Goal: Task Accomplishment & Management: Manage account settings

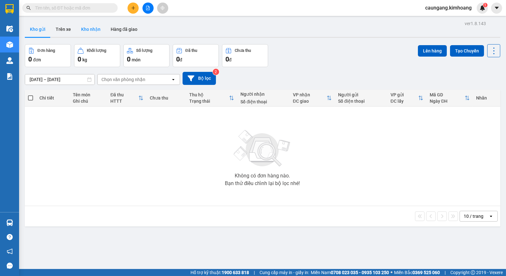
click at [87, 29] on button "Kho nhận" at bounding box center [91, 29] width 30 height 15
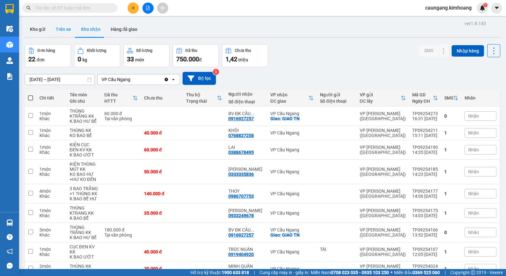
click at [67, 30] on button "Trên xe" at bounding box center [63, 29] width 25 height 15
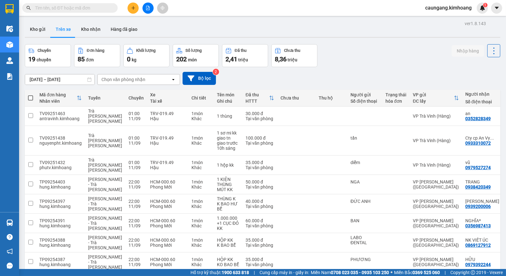
click at [148, 80] on div "Chọn văn phòng nhận" at bounding box center [134, 79] width 73 height 10
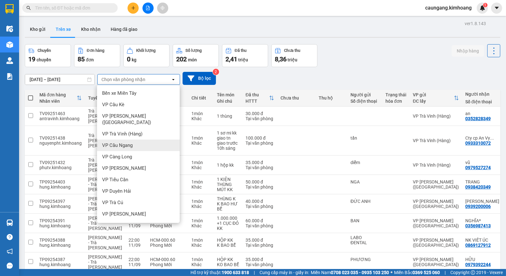
click at [132, 142] on span "VP Cầu Ngang" at bounding box center [117, 145] width 31 height 6
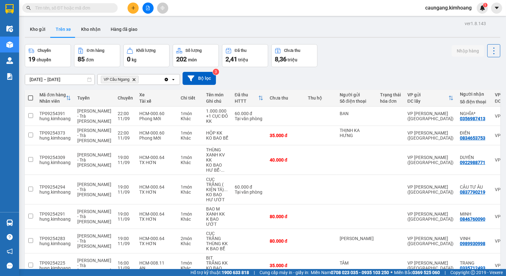
scroll to position [38, 0]
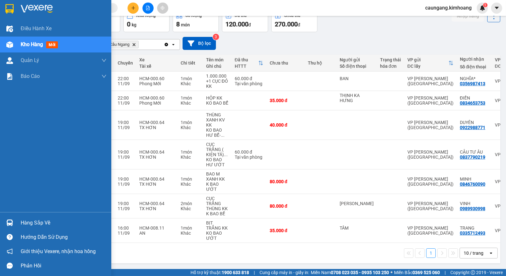
click at [17, 219] on div "Hàng sắp về" at bounding box center [55, 223] width 111 height 14
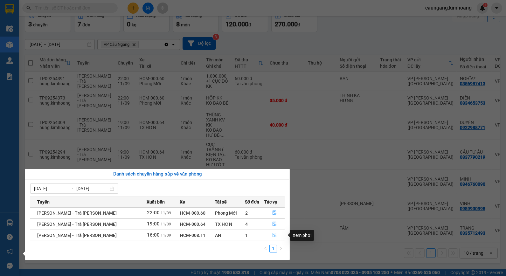
click at [272, 234] on icon "file-done" at bounding box center [274, 235] width 4 height 4
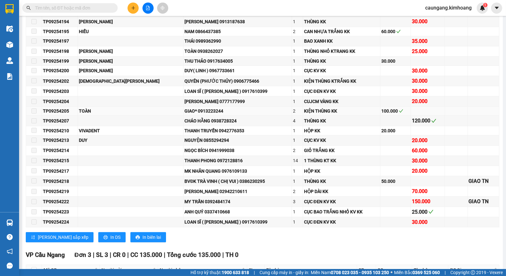
scroll to position [247, 0]
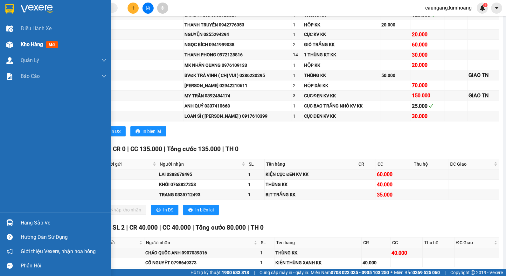
click at [16, 42] on div "Kho hàng mới" at bounding box center [55, 45] width 111 height 16
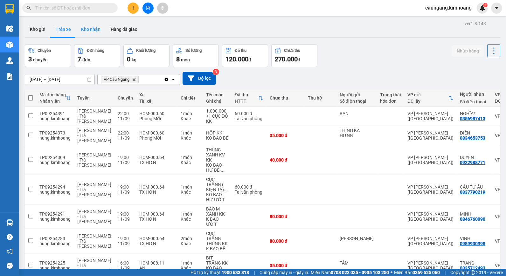
click at [88, 32] on button "Kho nhận" at bounding box center [91, 29] width 30 height 15
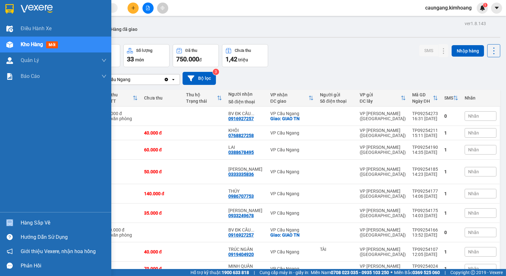
click at [20, 218] on div "Hàng sắp về" at bounding box center [55, 223] width 111 height 14
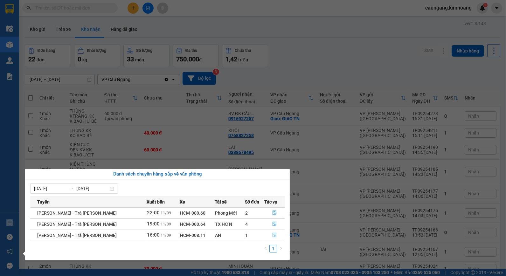
click at [272, 234] on icon "file-done" at bounding box center [274, 235] width 4 height 4
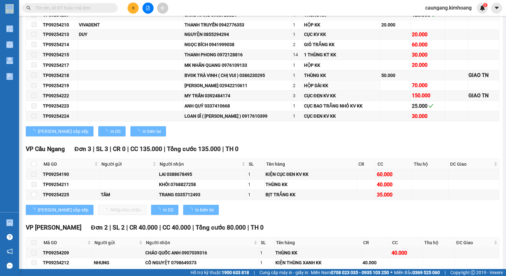
scroll to position [282, 0]
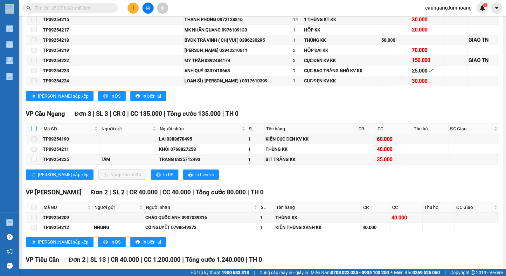
click at [34, 131] on input "checkbox" at bounding box center [33, 128] width 5 height 5
checkbox input "true"
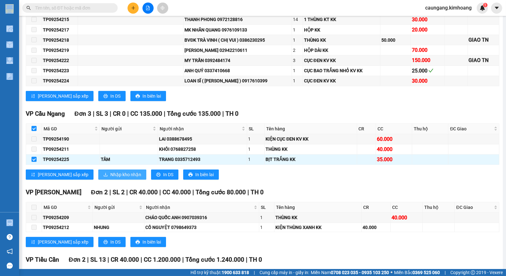
click at [110, 178] on span "Nhập kho nhận" at bounding box center [125, 174] width 31 height 7
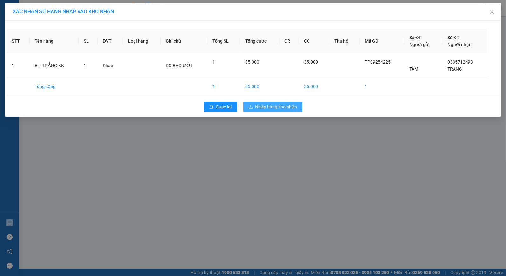
click at [281, 107] on span "Nhập hàng kho nhận" at bounding box center [276, 106] width 42 height 7
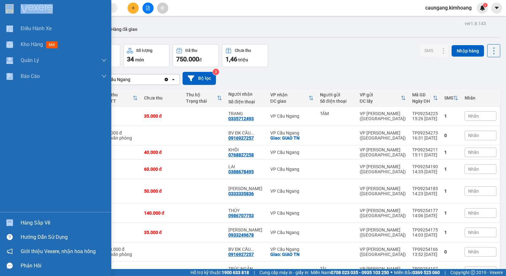
click at [27, 224] on div "Hàng sắp về" at bounding box center [64, 223] width 86 height 10
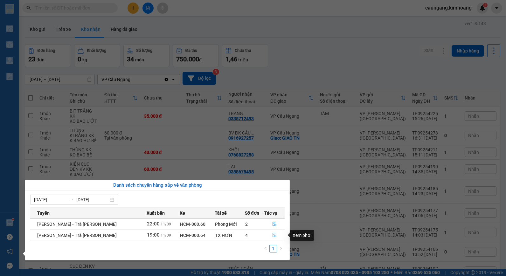
click at [272, 234] on icon "file-done" at bounding box center [274, 235] width 4 height 4
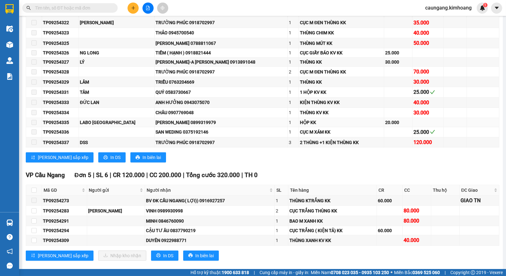
scroll to position [530, 0]
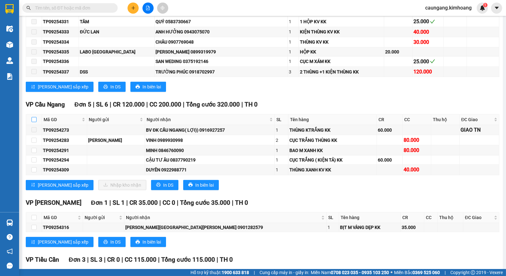
click at [33, 122] on input "checkbox" at bounding box center [33, 119] width 5 height 5
checkbox input "true"
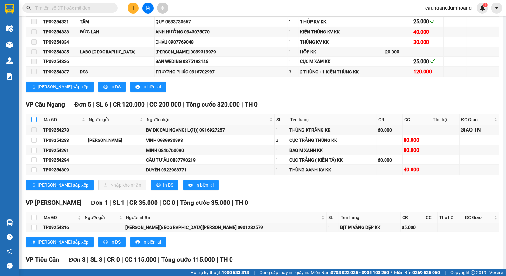
checkbox input "true"
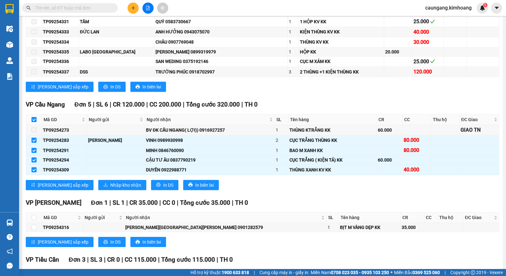
click at [33, 122] on input "checkbox" at bounding box center [33, 119] width 5 height 5
checkbox input "false"
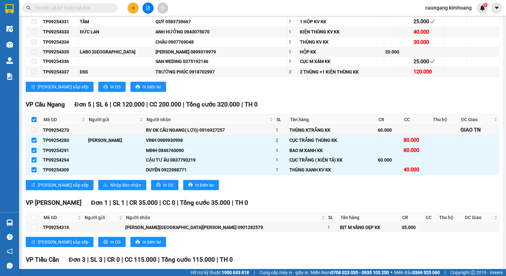
checkbox input "false"
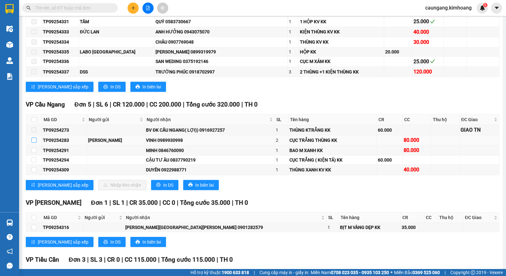
click at [35, 143] on input "checkbox" at bounding box center [33, 140] width 5 height 5
checkbox input "true"
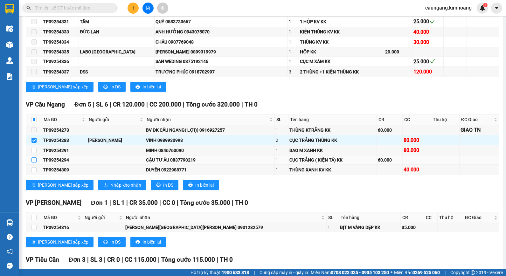
click at [31, 162] on input "checkbox" at bounding box center [33, 159] width 5 height 5
checkbox input "true"
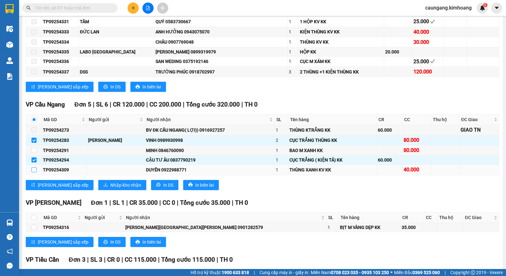
click at [34, 172] on input "checkbox" at bounding box center [33, 169] width 5 height 5
checkbox input "true"
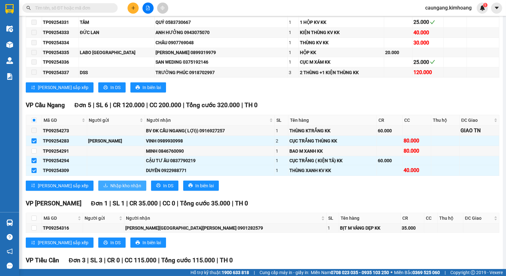
click at [110, 189] on span "Nhập kho nhận" at bounding box center [125, 185] width 31 height 7
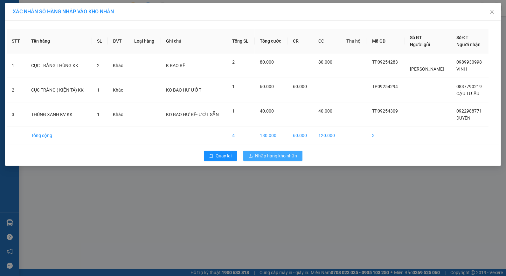
click at [272, 155] on span "Nhập hàng kho nhận" at bounding box center [276, 155] width 42 height 7
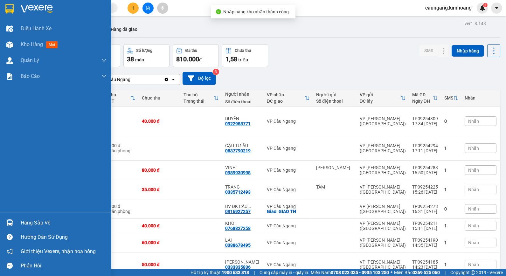
click at [34, 224] on div "Hàng sắp về" at bounding box center [64, 223] width 86 height 10
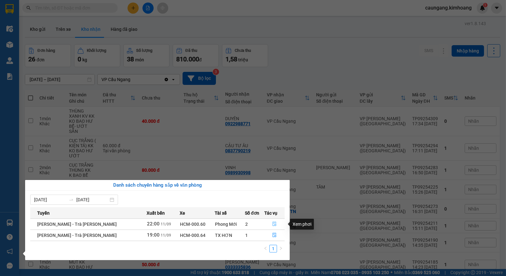
click at [272, 224] on icon "file-done" at bounding box center [274, 224] width 4 height 4
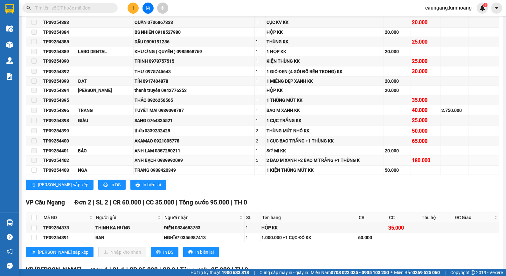
scroll to position [588, 0]
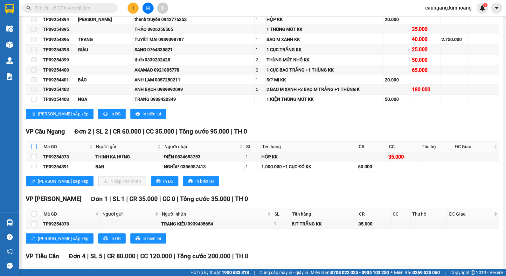
click at [34, 149] on input "checkbox" at bounding box center [33, 146] width 5 height 5
checkbox input "true"
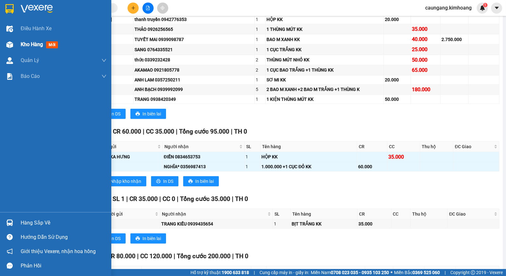
click at [14, 46] on div at bounding box center [9, 44] width 11 height 11
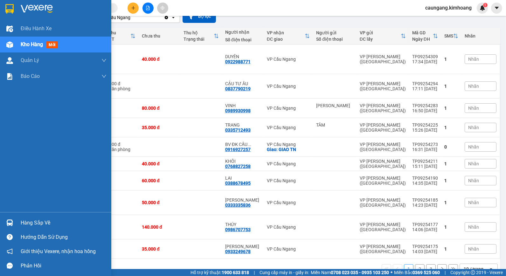
scroll to position [63, 0]
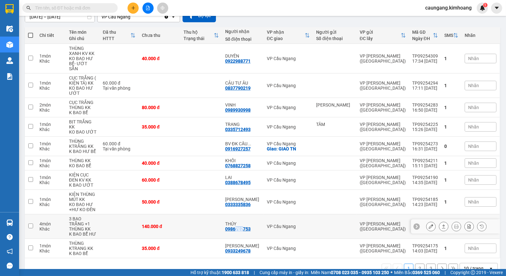
drag, startPoint x: 243, startPoint y: 215, endPoint x: 248, endPoint y: 215, distance: 5.7
click at [248, 226] on div "0986707753" at bounding box center [237, 228] width 25 height 5
drag, startPoint x: 272, startPoint y: 150, endPoint x: 302, endPoint y: 249, distance: 103.8
click at [302, 263] on div "1 2 3 10 / trang open" at bounding box center [262, 268] width 470 height 11
click at [415, 264] on button "2" at bounding box center [420, 269] width 10 height 10
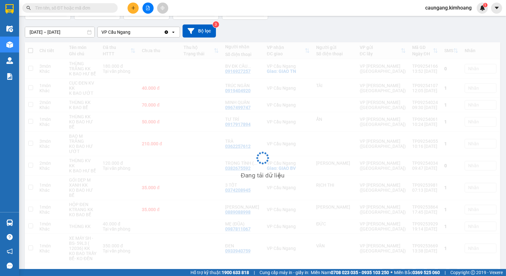
scroll to position [48, 0]
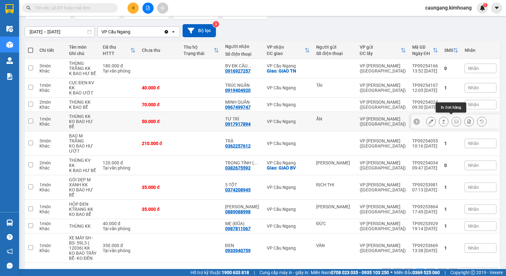
click at [415, 268] on button "2" at bounding box center [420, 273] width 10 height 10
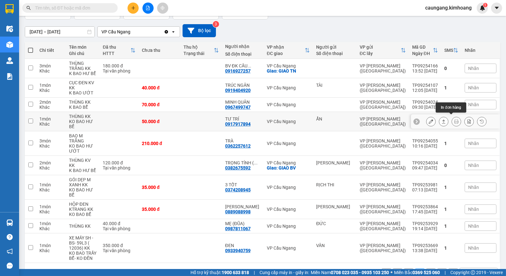
click at [415, 268] on button "2" at bounding box center [420, 273] width 10 height 10
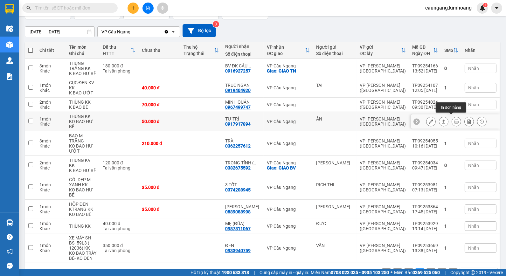
click at [415, 268] on button "2" at bounding box center [420, 273] width 10 height 10
click at [217, 156] on td at bounding box center [201, 165] width 42 height 19
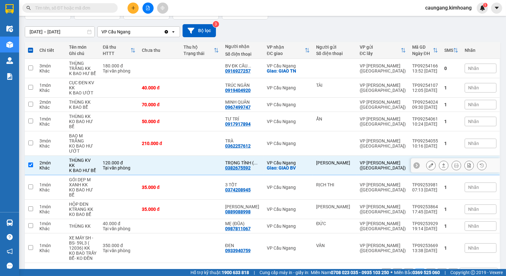
click at [217, 156] on td at bounding box center [201, 165] width 42 height 19
checkbox input "false"
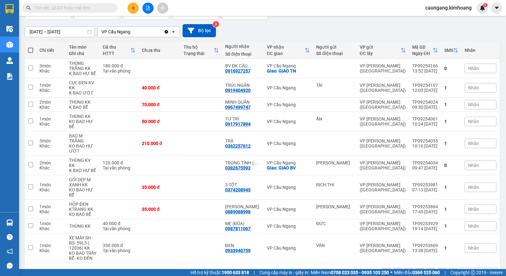
click at [404, 268] on button "1" at bounding box center [409, 273] width 10 height 10
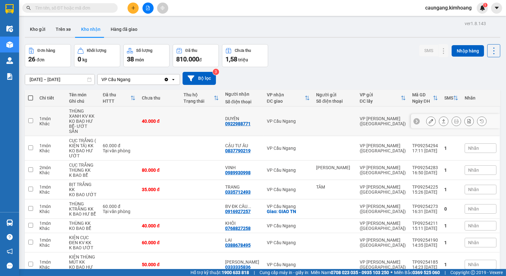
scroll to position [63, 0]
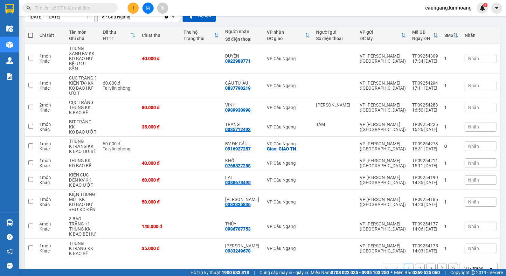
click at [417, 264] on button "2" at bounding box center [420, 269] width 10 height 10
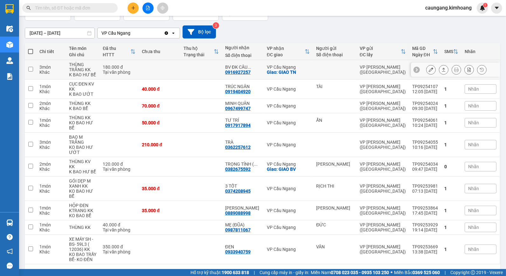
scroll to position [48, 0]
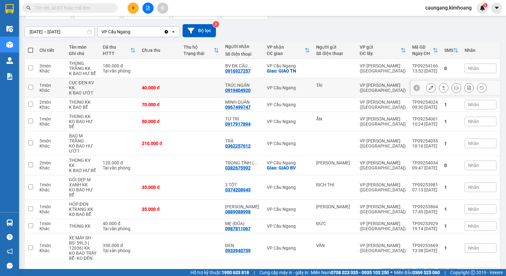
click at [274, 87] on div "VP Cầu Ngang" at bounding box center [288, 87] width 43 height 5
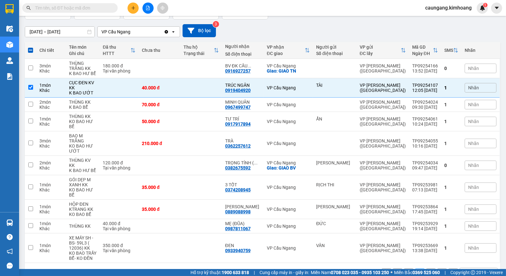
click at [428, 268] on button "3" at bounding box center [431, 273] width 10 height 10
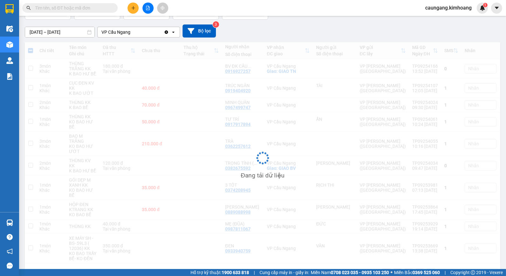
scroll to position [29, 0]
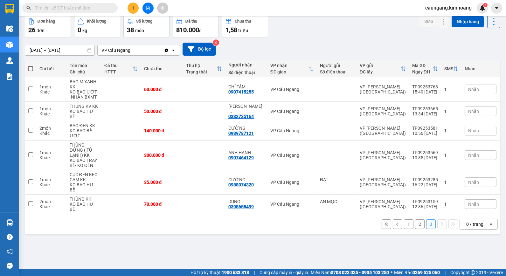
click at [415, 219] on button "2" at bounding box center [420, 224] width 10 height 10
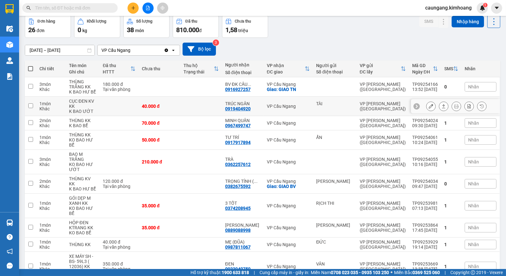
click at [272, 106] on div "VP Cầu Ngang" at bounding box center [288, 106] width 43 height 5
checkbox input "true"
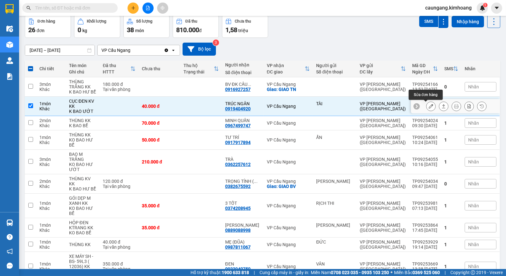
click at [429, 107] on icon at bounding box center [431, 106] width 4 height 4
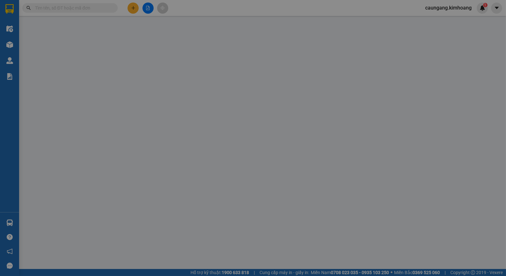
type input "TÀI"
type input "0919404920"
type input "TRÚC NGÂN"
type input "40.000"
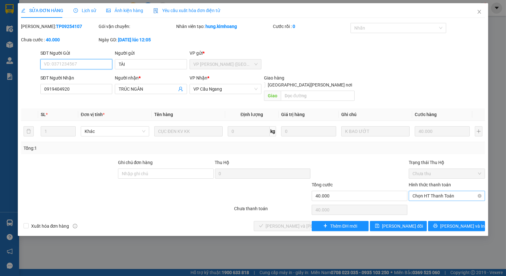
click at [432, 192] on span "Chọn HT Thanh Toán" at bounding box center [446, 196] width 69 height 10
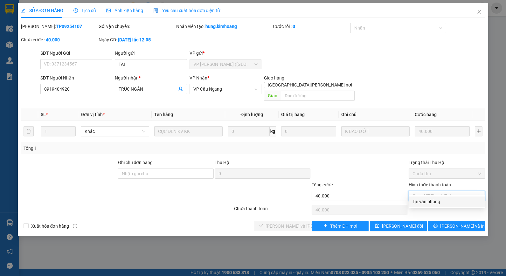
click at [426, 205] on div "Tại văn phòng" at bounding box center [446, 201] width 69 height 7
type input "0"
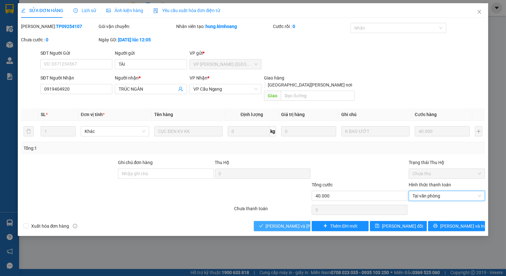
click at [291, 223] on span "[PERSON_NAME] và [PERSON_NAME] hàng" at bounding box center [309, 226] width 86 height 7
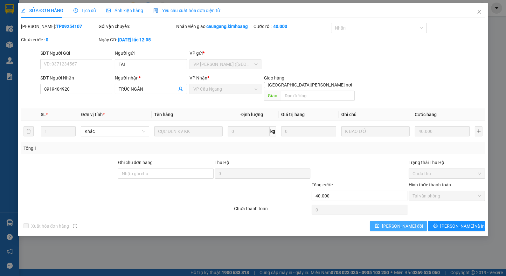
click at [409, 223] on span "[PERSON_NAME] đổi" at bounding box center [402, 226] width 41 height 7
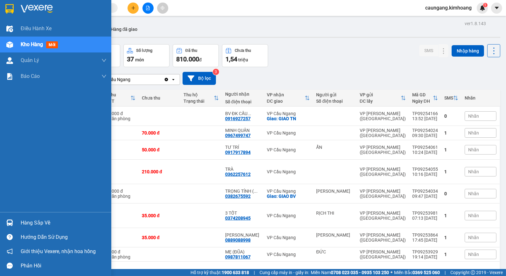
click at [30, 224] on div "Hàng sắp về" at bounding box center [64, 223] width 86 height 10
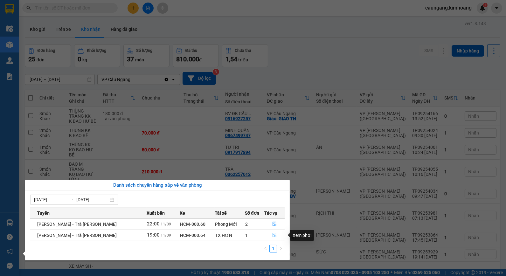
click at [272, 235] on icon "file-done" at bounding box center [274, 235] width 4 height 4
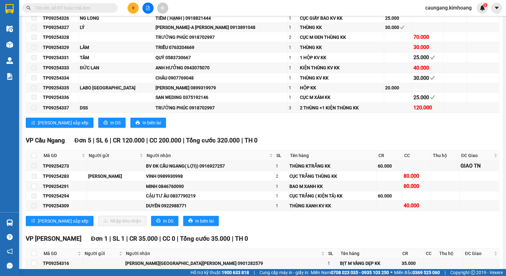
scroll to position [530, 0]
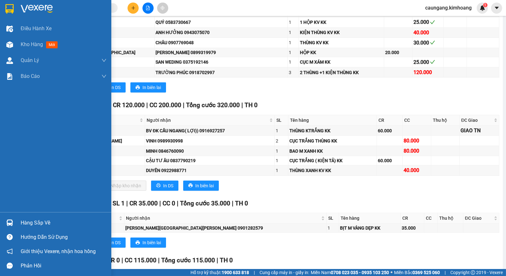
click at [8, 224] on img at bounding box center [9, 222] width 7 height 7
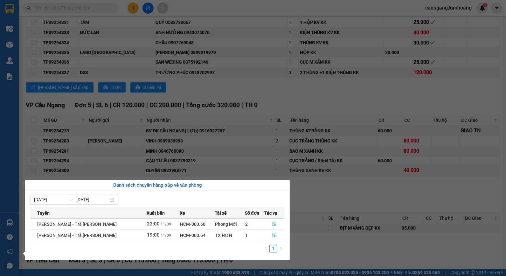
click at [11, 46] on div "Điều [PERSON_NAME] xe Kho hàng mới [PERSON_NAME] [PERSON_NAME] [PERSON_NAME] lý…" at bounding box center [9, 138] width 19 height 276
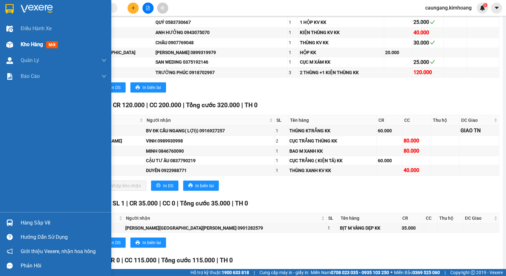
click at [13, 45] on img at bounding box center [9, 44] width 7 height 7
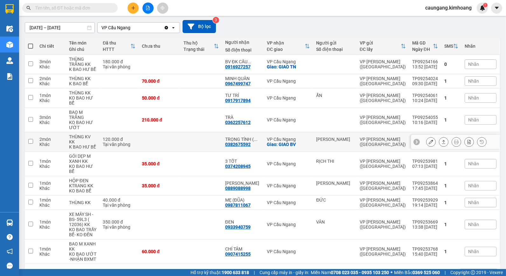
scroll to position [53, 0]
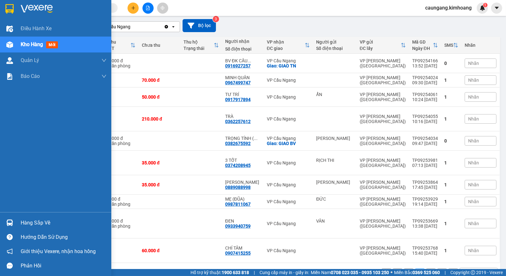
click at [7, 220] on img at bounding box center [9, 222] width 7 height 7
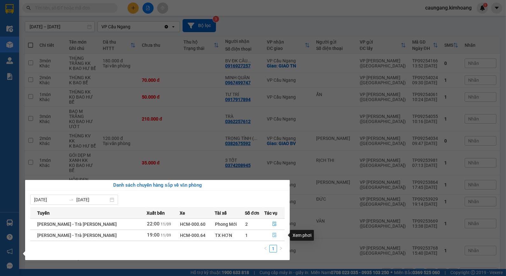
click at [272, 233] on icon "file-done" at bounding box center [274, 235] width 4 height 4
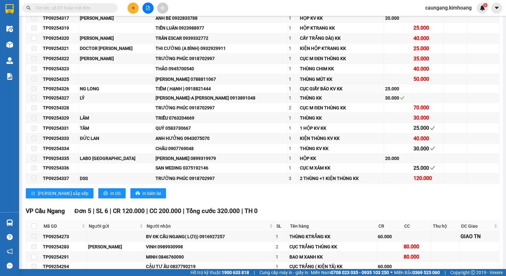
scroll to position [530, 0]
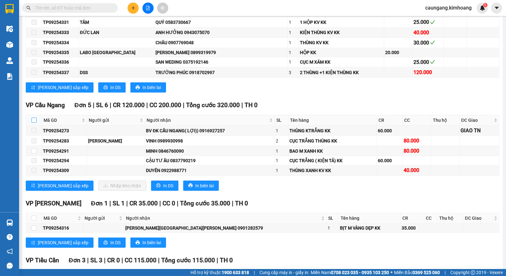
click at [35, 123] on input "checkbox" at bounding box center [33, 120] width 5 height 5
checkbox input "true"
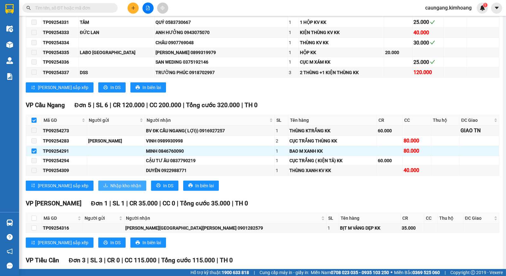
click at [110, 189] on span "Nhập kho nhận" at bounding box center [125, 185] width 31 height 7
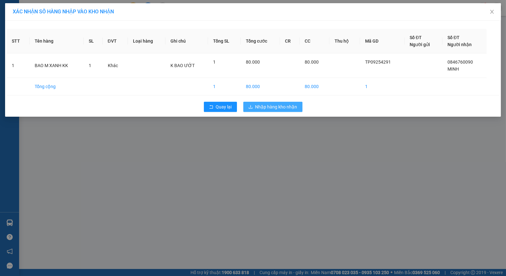
click at [256, 105] on span "Nhập hàng kho nhận" at bounding box center [276, 106] width 42 height 7
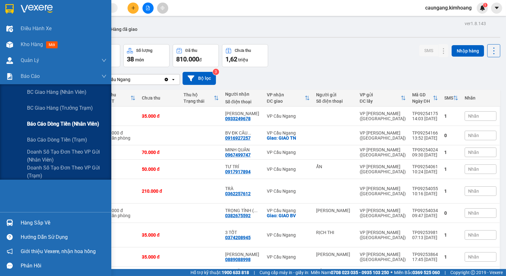
click at [34, 128] on div "Báo cáo dòng tiền (nhân viên)" at bounding box center [66, 124] width 79 height 16
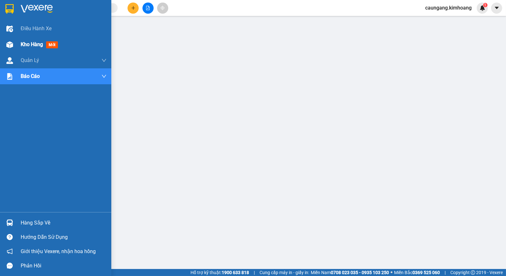
click at [14, 45] on div at bounding box center [9, 44] width 11 height 11
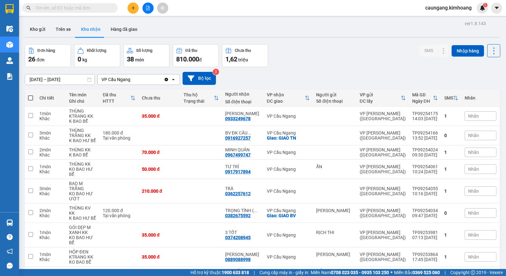
scroll to position [48, 0]
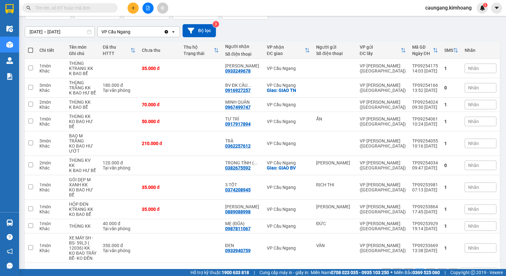
click at [406, 268] on button "1" at bounding box center [409, 273] width 10 height 10
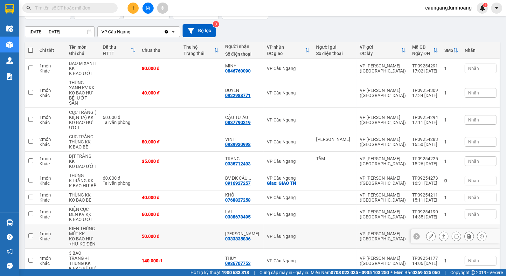
scroll to position [63, 0]
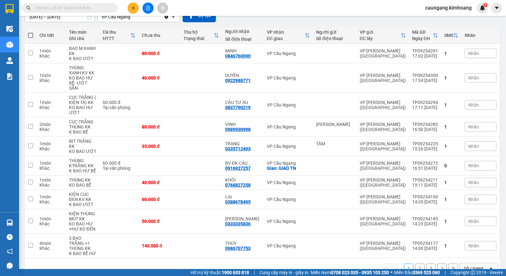
click at [427, 264] on button "3" at bounding box center [431, 269] width 10 height 10
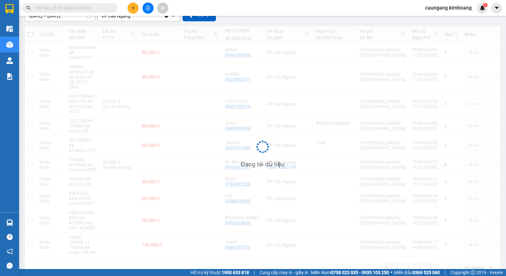
scroll to position [29, 0]
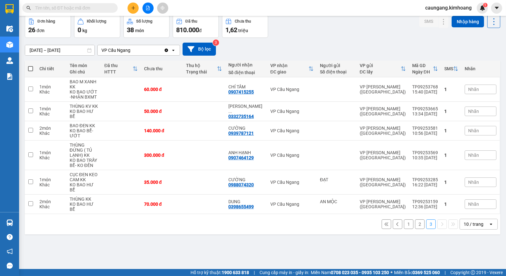
click at [415, 219] on button "2" at bounding box center [420, 224] width 10 height 10
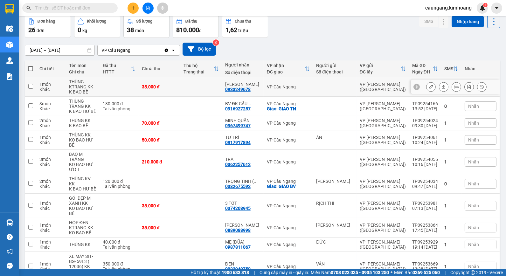
scroll to position [48, 0]
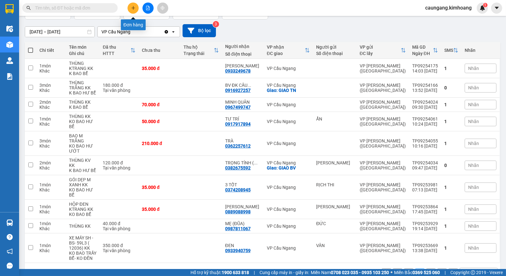
click at [132, 6] on icon "plus" at bounding box center [133, 8] width 4 height 4
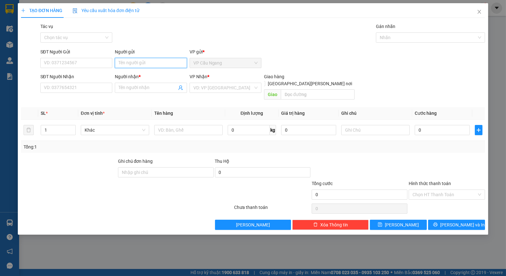
click at [160, 63] on input "Người gửi" at bounding box center [151, 63] width 72 height 10
type input "t"
type input "T"
click at [310, 246] on div "TẠO ĐƠN HÀNG Yêu cầu xuất [PERSON_NAME] điện tử Transit Pickup Surcharge Ids Tr…" at bounding box center [253, 138] width 506 height 276
click at [144, 64] on input "Người gửi" at bounding box center [151, 63] width 72 height 10
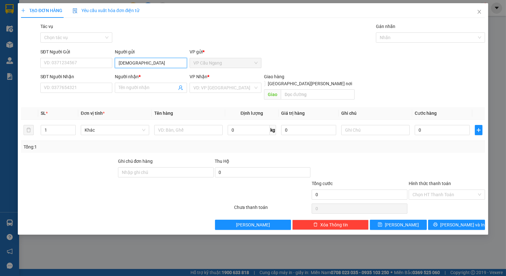
type input "[DEMOGRAPHIC_DATA]"
click at [154, 43] on div "Tác vụ Chọn tác vụ Gán nhãn Nhãn" at bounding box center [262, 34] width 447 height 22
click at [140, 88] on input "Người nhận *" at bounding box center [148, 87] width 58 height 7
type input "HIỀN"
click at [173, 32] on div "Tác vụ Chọn tác vụ Gán nhãn Nhãn" at bounding box center [262, 34] width 447 height 22
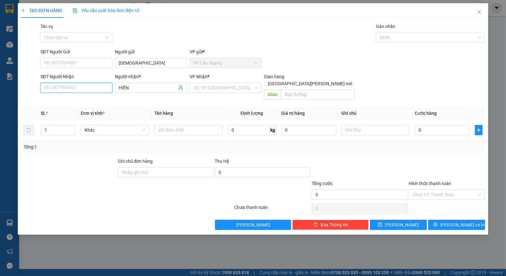
click at [99, 85] on input "SĐT Người Nhận" at bounding box center [76, 88] width 72 height 10
drag, startPoint x: 53, startPoint y: 90, endPoint x: 61, endPoint y: 90, distance: 7.6
click at [61, 90] on input "0931990243" at bounding box center [76, 88] width 72 height 10
type input "0931990243"
click at [224, 91] on input "search" at bounding box center [223, 88] width 60 height 10
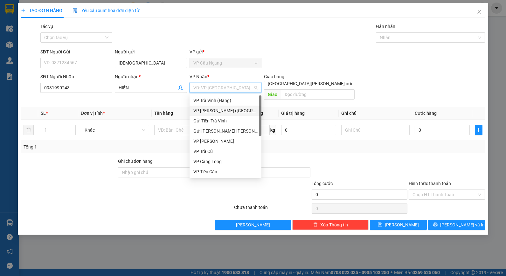
click at [221, 110] on div "VP [PERSON_NAME] ([GEOGRAPHIC_DATA])" at bounding box center [225, 110] width 64 height 7
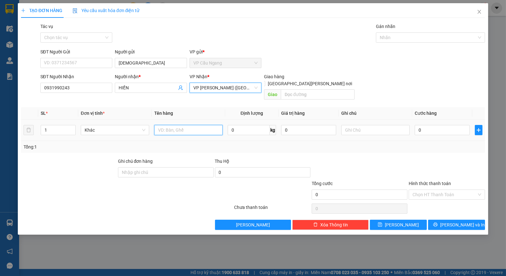
click at [190, 126] on input "text" at bounding box center [188, 130] width 68 height 10
type input "1 CỤC M TRẮNG KK"
click at [418, 145] on div "Tổng: 1" at bounding box center [253, 147] width 464 height 12
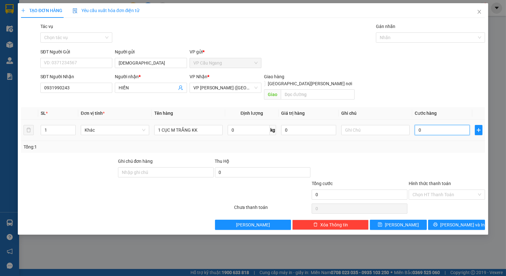
click at [434, 125] on input "0" at bounding box center [442, 130] width 55 height 10
type input "3"
type input "35"
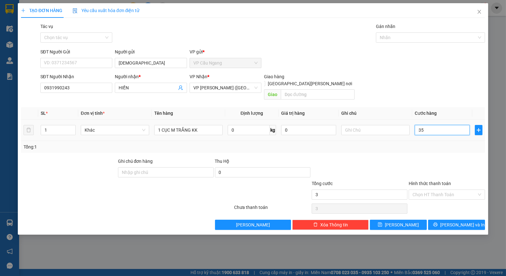
type input "35"
type input "35.000"
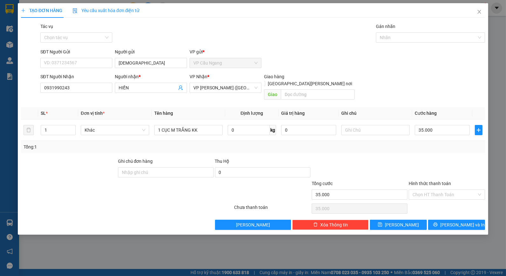
click at [405, 149] on div "Transit Pickup Surcharge Ids Transit Deliver Surcharge Ids Transit Deliver Surc…" at bounding box center [253, 126] width 464 height 207
click at [438, 222] on icon "printer" at bounding box center [435, 224] width 4 height 4
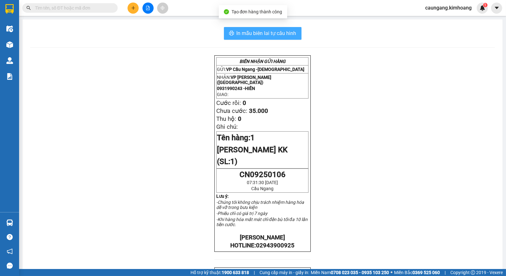
click at [269, 33] on span "In mẫu biên lai tự cấu hình" at bounding box center [267, 33] width 60 height 8
click at [82, 5] on input "text" at bounding box center [72, 7] width 75 height 7
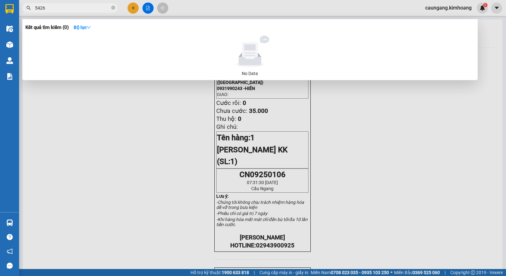
type input "54265"
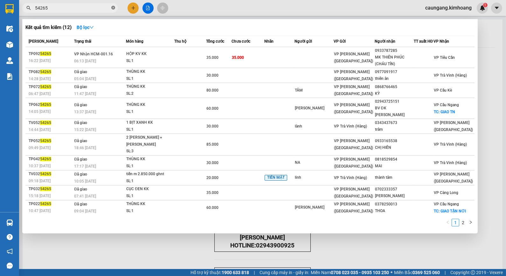
click at [114, 7] on icon "close-circle" at bounding box center [113, 8] width 4 height 4
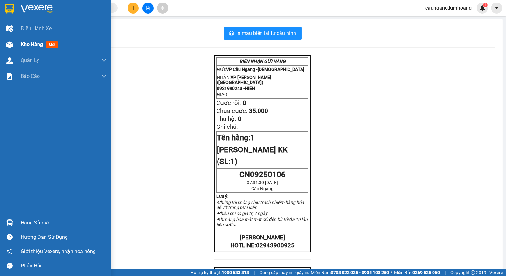
click at [29, 45] on span "Kho hàng" at bounding box center [32, 44] width 22 height 6
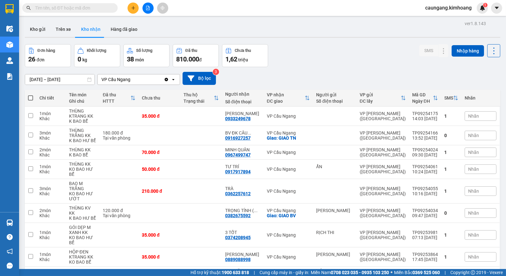
scroll to position [48, 0]
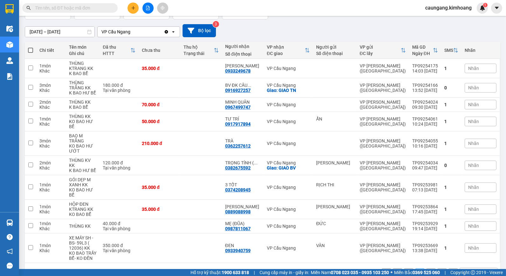
click at [404, 268] on button "1" at bounding box center [409, 273] width 10 height 10
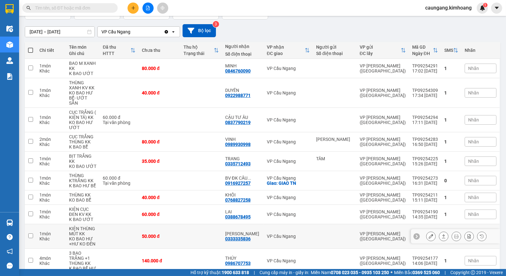
click at [200, 225] on td at bounding box center [201, 236] width 42 height 24
checkbox input "true"
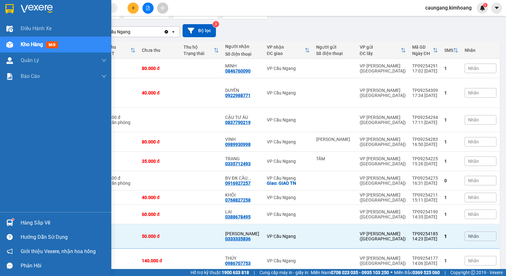
click at [11, 218] on div at bounding box center [9, 222] width 11 height 11
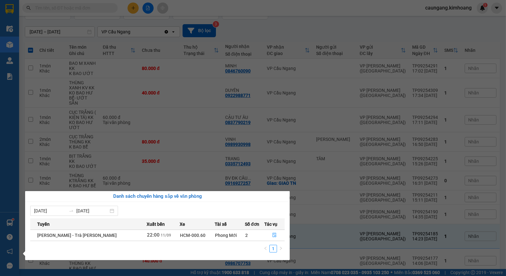
click at [321, 260] on section "Kết quả [PERSON_NAME] ( 12 ) Bộ lọc Mã ĐH Trạng thái Món hàng Thu hộ Tổng [PERS…" at bounding box center [253, 138] width 506 height 276
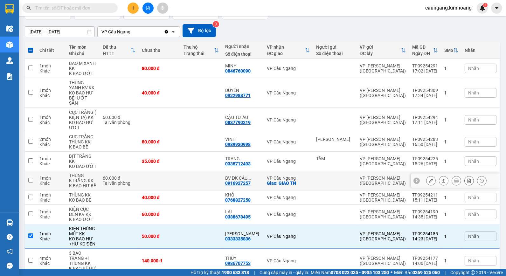
scroll to position [0, 0]
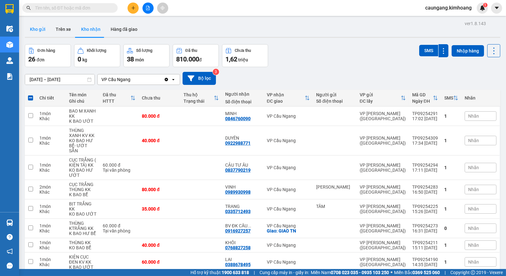
click at [43, 31] on button "Kho gửi" at bounding box center [38, 29] width 26 height 15
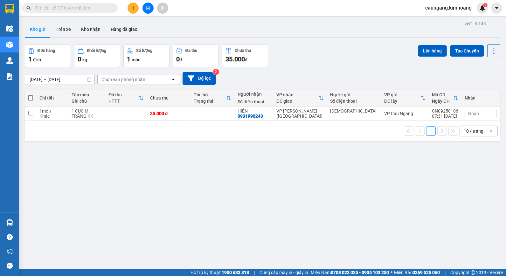
click at [103, 8] on input "text" at bounding box center [72, 7] width 75 height 7
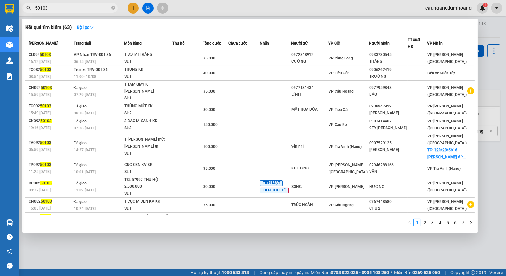
type input "50103"
click at [209, 8] on div at bounding box center [253, 138] width 506 height 276
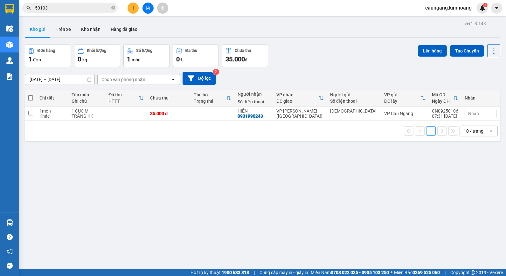
click at [330, 111] on div "[PERSON_NAME] Tên món Ghi chú Đã thu HTTT Chưa thu Thu [PERSON_NAME] thái Người…" at bounding box center [262, 116] width 475 height 52
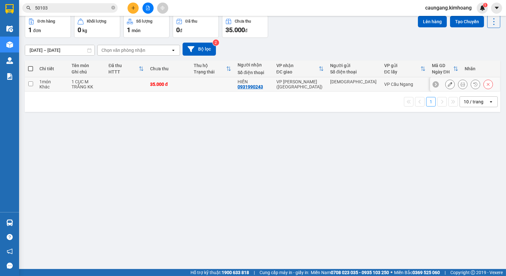
click at [314, 85] on div "VP [PERSON_NAME] ([GEOGRAPHIC_DATA])" at bounding box center [299, 84] width 47 height 10
checkbox input "true"
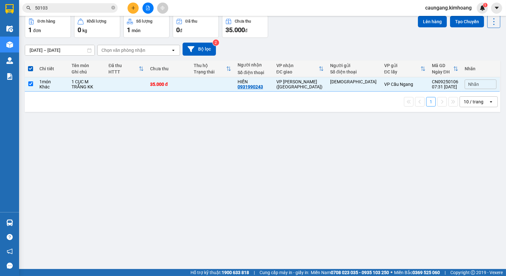
scroll to position [0, 0]
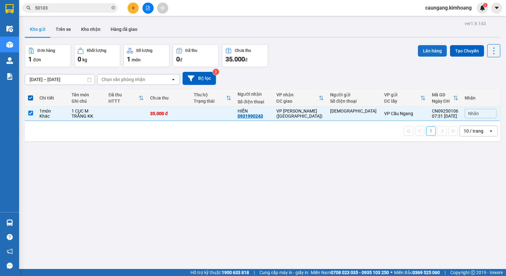
click at [428, 53] on button "Lên hàng" at bounding box center [432, 50] width 29 height 11
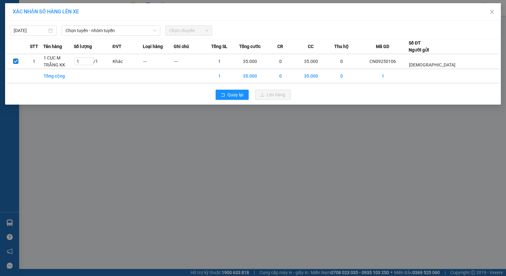
drag, startPoint x: 98, startPoint y: 36, endPoint x: 103, endPoint y: 37, distance: 5.5
click at [103, 37] on div "[DATE] [PERSON_NAME] - nhóm [PERSON_NAME] chuyến STT Tên hàng Số [PERSON_NAME] …" at bounding box center [253, 63] width 496 height 84
click at [119, 33] on span "Chọn tuyến - nhóm tuyến" at bounding box center [110, 31] width 91 height 10
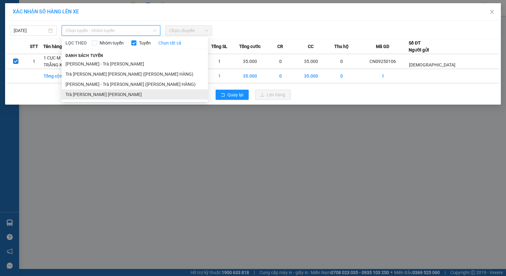
click at [100, 96] on li "Trà [PERSON_NAME] [PERSON_NAME]" at bounding box center [135, 94] width 146 height 10
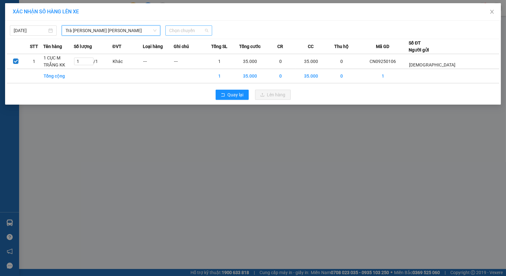
click at [192, 31] on span "Chọn chuyến" at bounding box center [188, 31] width 39 height 10
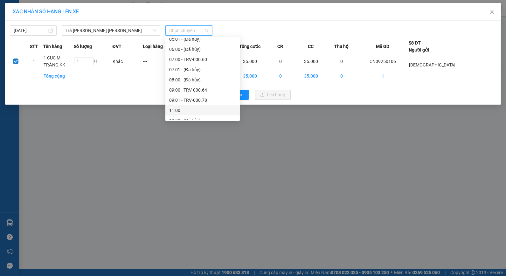
scroll to position [141, 0]
click at [188, 65] on div "09:01 - TRV-000.78" at bounding box center [202, 64] width 67 height 7
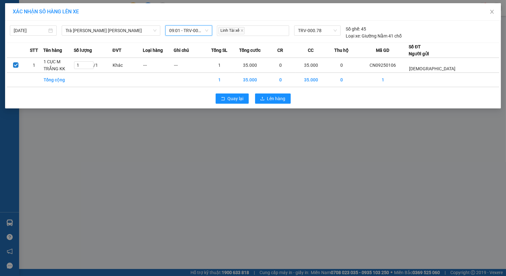
click at [355, 223] on div "XÁC [PERSON_NAME] SỐ HÀNG LÊN XE [DATE] [GEOGRAPHIC_DATA][PERSON_NAME][GEOGRAPH…" at bounding box center [253, 138] width 506 height 276
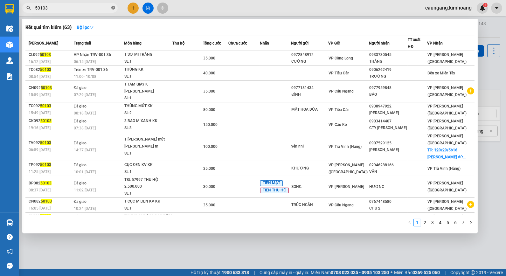
click at [114, 8] on icon "close-circle" at bounding box center [113, 8] width 4 height 4
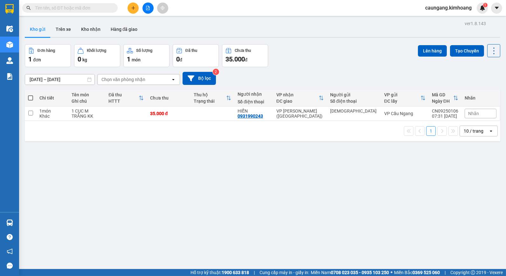
click at [102, 9] on input "text" at bounding box center [72, 7] width 75 height 7
click at [100, 9] on input "text" at bounding box center [72, 7] width 75 height 7
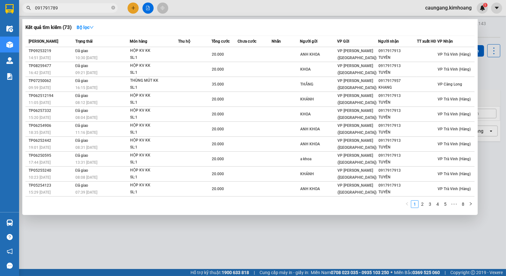
type input "0917917894"
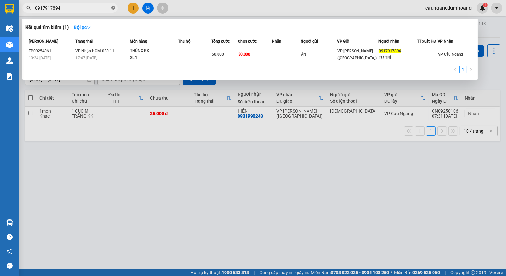
click at [112, 7] on icon "close-circle" at bounding box center [113, 8] width 4 height 4
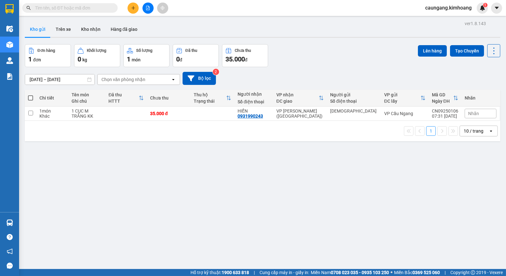
click at [103, 10] on input "text" at bounding box center [72, 7] width 75 height 7
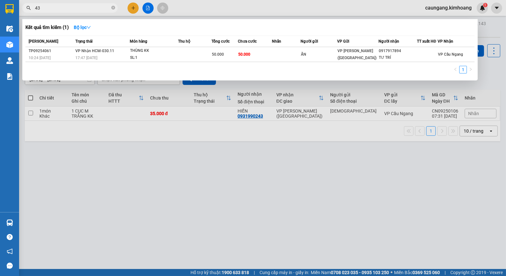
type input "4"
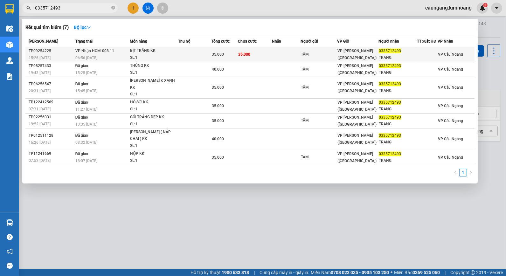
type input "0335712493"
click at [193, 52] on td at bounding box center [194, 54] width 33 height 15
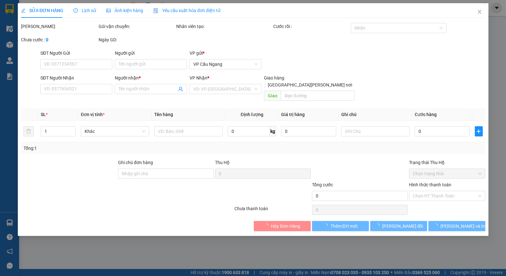
type input "TÂM"
type input "0335712493"
type input "TRANG"
type input "35.000"
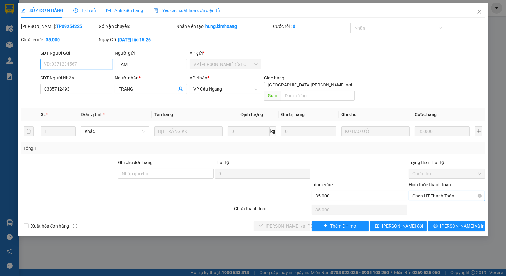
click at [450, 191] on span "Chọn HT Thanh Toán" at bounding box center [446, 196] width 69 height 10
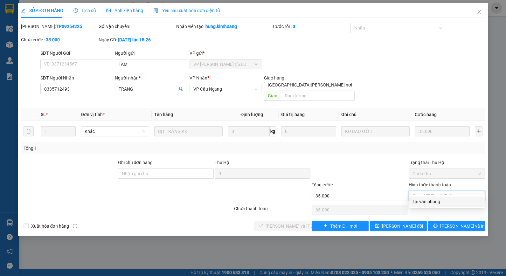
click at [444, 201] on div "Tại văn phòng" at bounding box center [446, 201] width 69 height 7
type input "0"
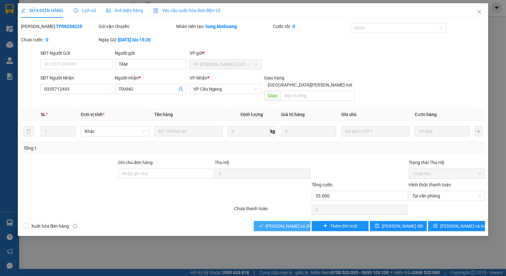
click at [300, 223] on span "[PERSON_NAME] và [PERSON_NAME] hàng" at bounding box center [309, 226] width 86 height 7
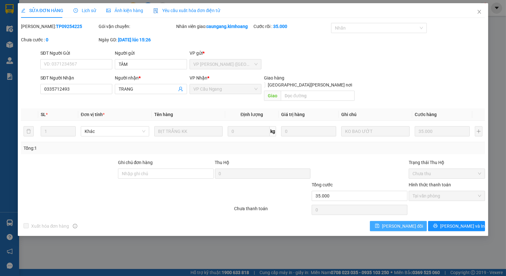
click at [411, 223] on span "[PERSON_NAME] đổi" at bounding box center [402, 226] width 41 height 7
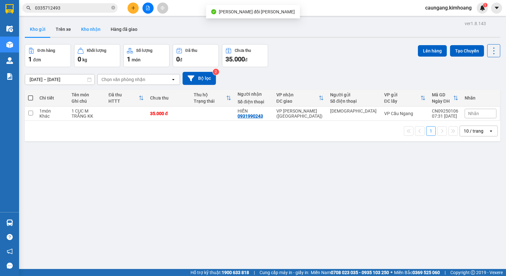
click at [90, 30] on button "Kho nhận" at bounding box center [91, 29] width 30 height 15
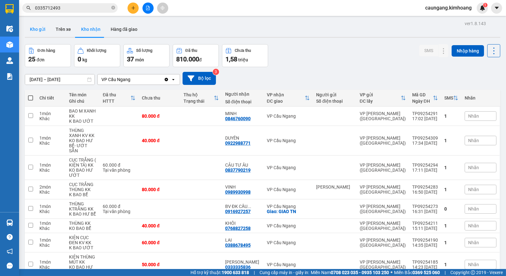
click at [42, 27] on button "Kho gửi" at bounding box center [38, 29] width 26 height 15
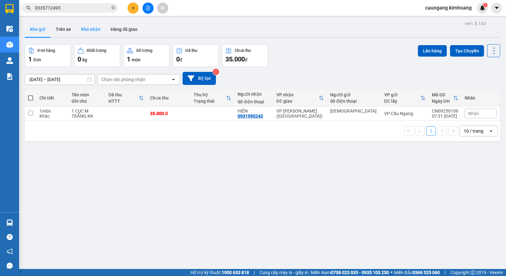
click at [97, 27] on button "Kho nhận" at bounding box center [91, 29] width 30 height 15
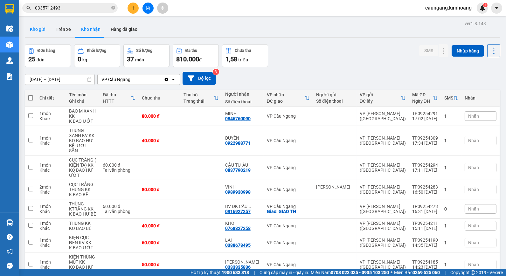
click at [36, 27] on button "Kho gửi" at bounding box center [38, 29] width 26 height 15
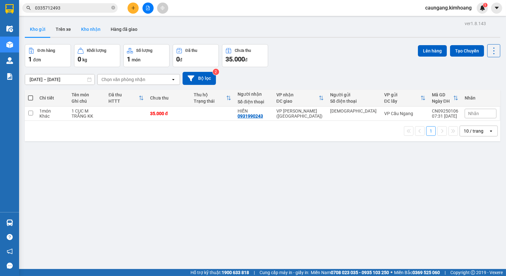
click at [88, 26] on button "Kho nhận" at bounding box center [91, 29] width 30 height 15
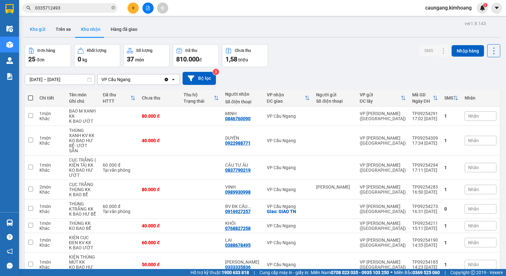
click at [43, 22] on button "Kho gửi" at bounding box center [38, 29] width 26 height 15
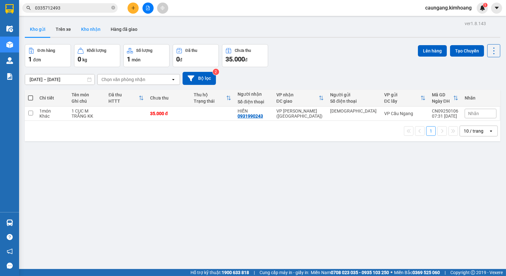
click at [87, 25] on button "Kho nhận" at bounding box center [91, 29] width 30 height 15
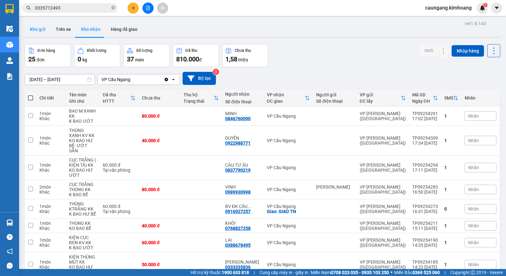
click at [40, 24] on button "Kho gửi" at bounding box center [38, 29] width 26 height 15
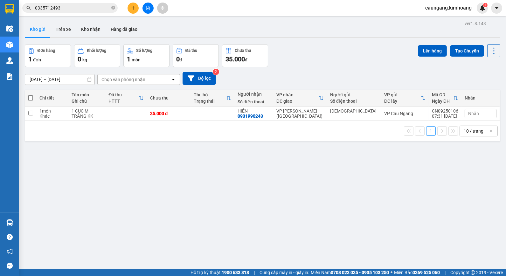
click at [135, 4] on button at bounding box center [133, 8] width 11 height 11
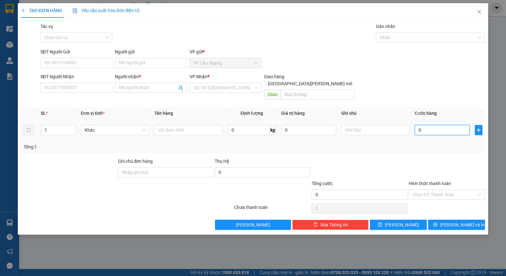
click at [431, 125] on input "0" at bounding box center [442, 130] width 55 height 10
click at [142, 60] on div "Người gửi Tên người gửi" at bounding box center [151, 59] width 72 height 22
click at [143, 61] on input "Người gửi" at bounding box center [151, 63] width 72 height 10
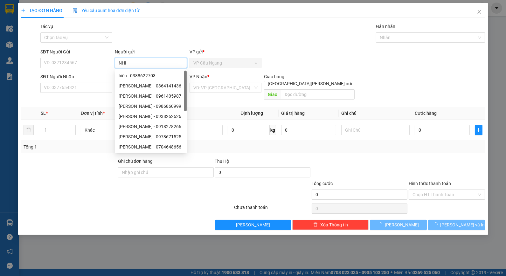
type input "NHI"
click at [155, 38] on div "Tác vụ Chọn tác vụ Gán nhãn Nhãn" at bounding box center [262, 34] width 447 height 22
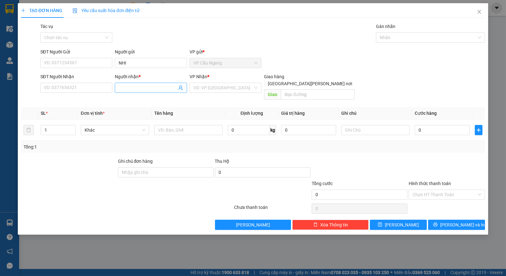
click at [135, 89] on input "Người nhận *" at bounding box center [148, 87] width 58 height 7
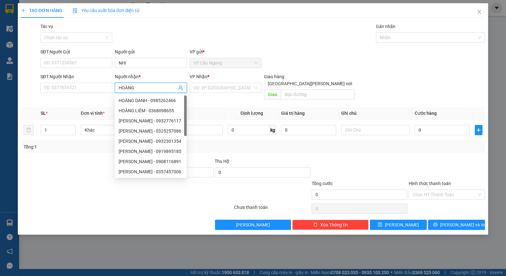
type input "HOÀNG"
click at [154, 42] on div "Tác vụ Chọn tác vụ Gán nhãn Nhãn" at bounding box center [262, 34] width 447 height 22
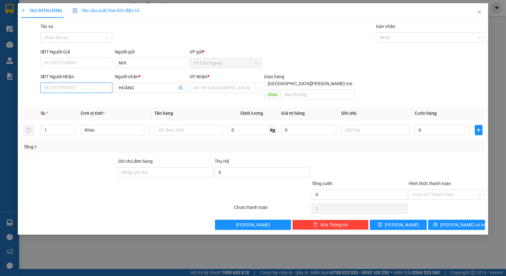
click at [96, 88] on input "SĐT Người Nhận" at bounding box center [76, 88] width 72 height 10
click at [211, 90] on input "search" at bounding box center [223, 88] width 60 height 10
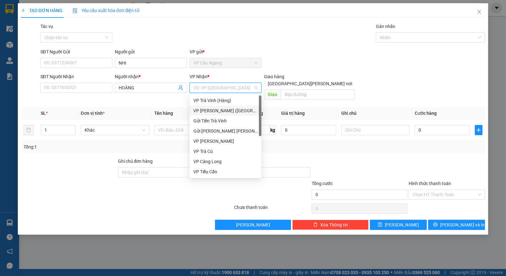
click at [214, 110] on div "VP [PERSON_NAME] ([GEOGRAPHIC_DATA])" at bounding box center [225, 110] width 64 height 7
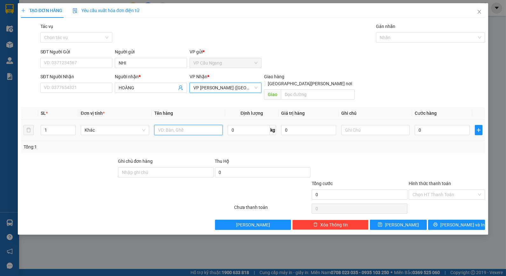
click at [174, 125] on input "text" at bounding box center [188, 130] width 68 height 10
type input "1"
type input "1 K"
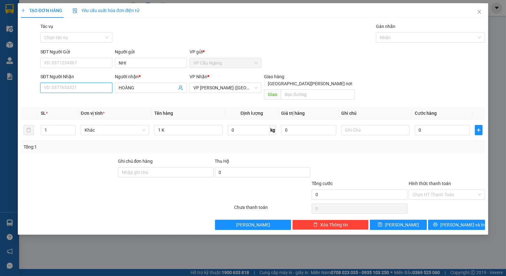
click at [97, 91] on input "SĐT Người Nhận" at bounding box center [76, 88] width 72 height 10
type input "0968626528"
click at [94, 97] on div "0968626528 - [PERSON_NAME]" at bounding box center [76, 100] width 64 height 7
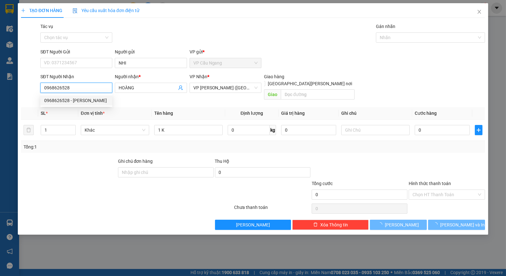
type input "45.000"
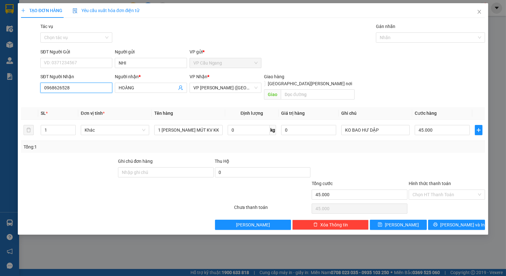
type input "0968626528"
click at [396, 143] on div "Tổng: 1" at bounding box center [253, 146] width 459 height 7
click at [410, 144] on div "Tổng: 1" at bounding box center [253, 147] width 464 height 12
click at [446, 191] on input "Hình thức thanh toán" at bounding box center [444, 195] width 64 height 10
click at [434, 168] on div at bounding box center [447, 169] width 78 height 22
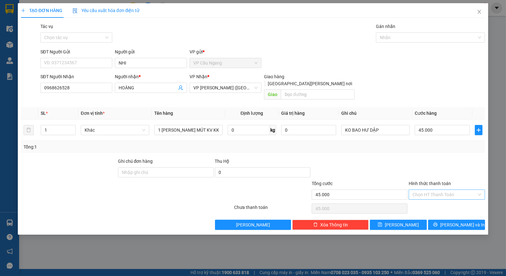
click at [444, 190] on input "Hình thức thanh toán" at bounding box center [444, 195] width 64 height 10
click at [441, 202] on div "Tại văn phòng" at bounding box center [446, 200] width 69 height 7
type input "0"
click at [438, 220] on button "[PERSON_NAME] và In" at bounding box center [456, 225] width 57 height 10
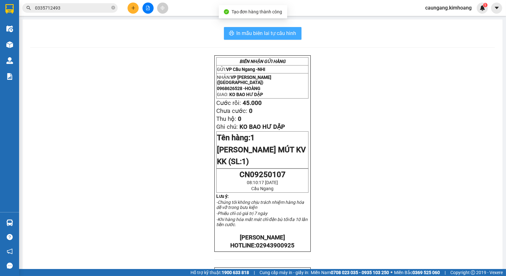
click at [279, 32] on span "In mẫu biên lai tự cấu hình" at bounding box center [267, 33] width 60 height 8
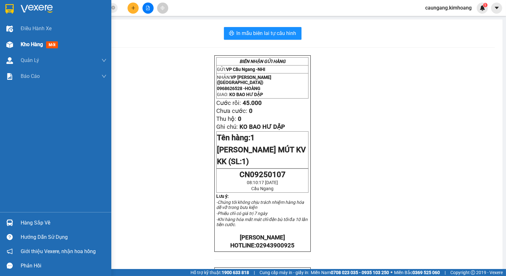
click at [15, 40] on div "Kho hàng mới" at bounding box center [55, 45] width 111 height 16
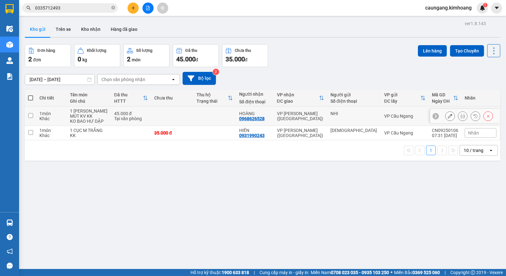
click at [291, 114] on div "VP [PERSON_NAME] ([GEOGRAPHIC_DATA])" at bounding box center [300, 116] width 47 height 10
checkbox input "true"
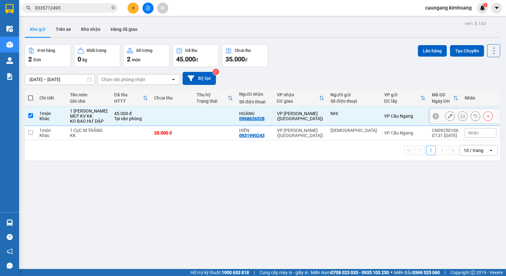
click at [298, 129] on td "VP [PERSON_NAME] ([GEOGRAPHIC_DATA])" at bounding box center [300, 133] width 53 height 14
checkbox input "true"
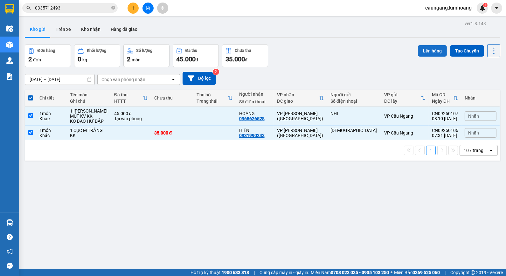
click at [424, 48] on button "Lên hàng" at bounding box center [432, 50] width 29 height 11
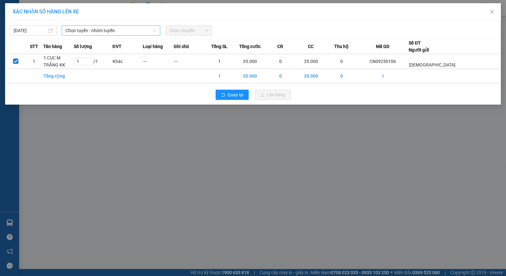
click at [120, 31] on span "Chọn tuyến - nhóm tuyến" at bounding box center [110, 31] width 91 height 10
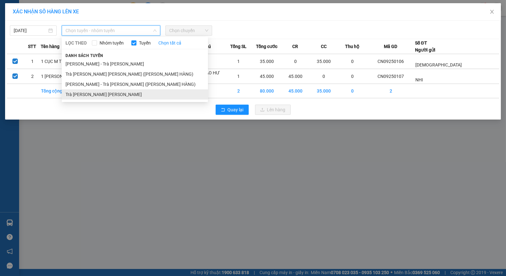
click at [110, 97] on li "Trà [PERSON_NAME] [PERSON_NAME]" at bounding box center [135, 94] width 146 height 10
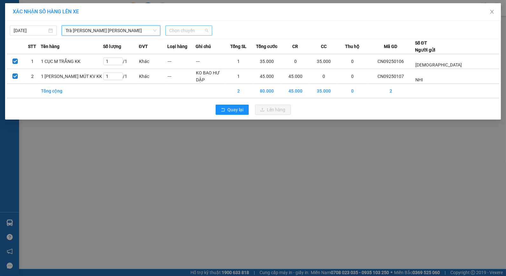
click at [189, 31] on span "Chọn chuyến" at bounding box center [188, 31] width 39 height 10
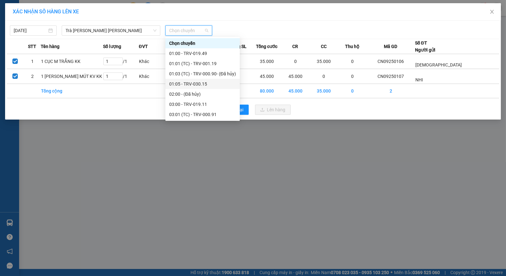
scroll to position [106, 0]
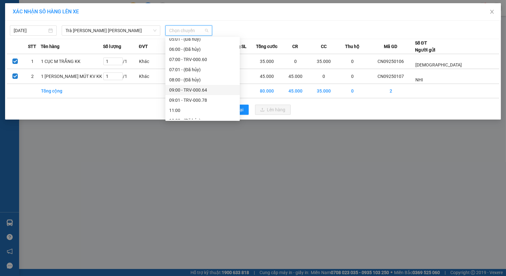
click at [191, 89] on div "09:00 - TRV-000.64" at bounding box center [202, 89] width 67 height 7
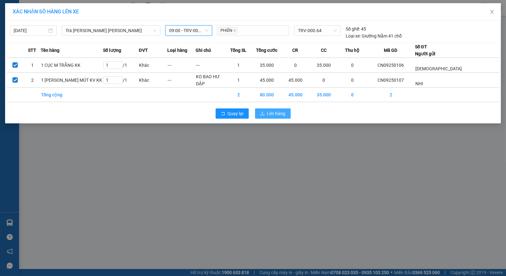
click at [265, 112] on button "Lên hàng" at bounding box center [273, 113] width 36 height 10
